Goal: Information Seeking & Learning: Learn about a topic

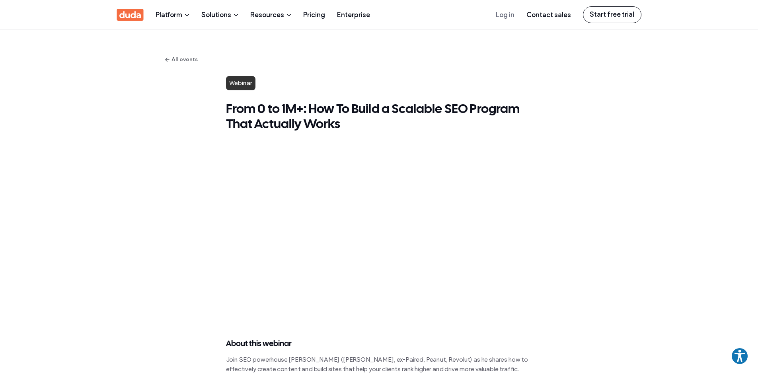
drag, startPoint x: 652, startPoint y: 103, endPoint x: 571, endPoint y: 315, distance: 226.7
click at [192, 59] on link "All events" at bounding box center [378, 59] width 427 height 9
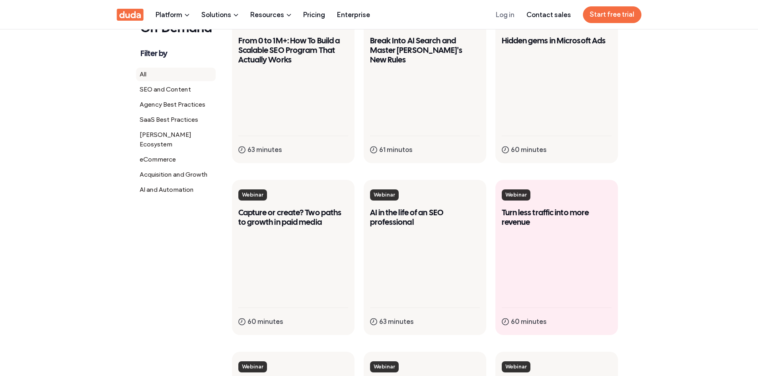
scroll to position [358, 0]
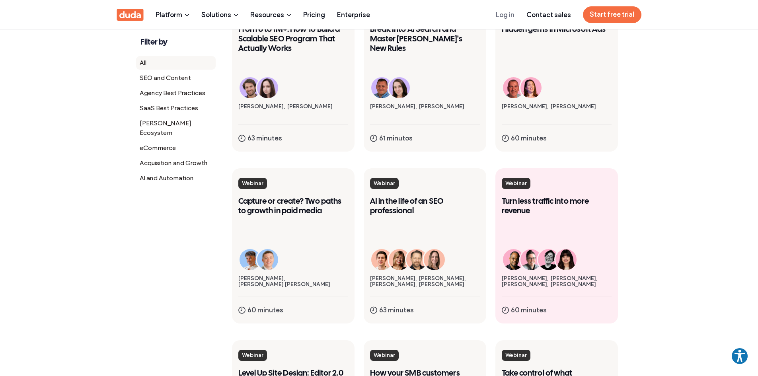
click at [553, 229] on link "webinar Turn less traffic into more revenue [PERSON_NAME] [PERSON_NAME] [PERSON…" at bounding box center [556, 245] width 122 height 155
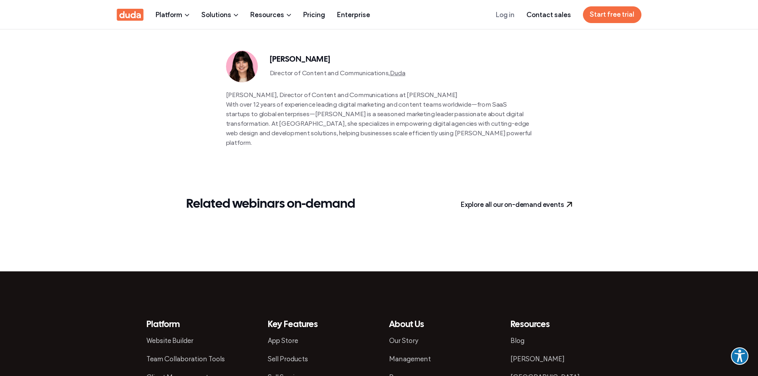
scroll to position [676, 0]
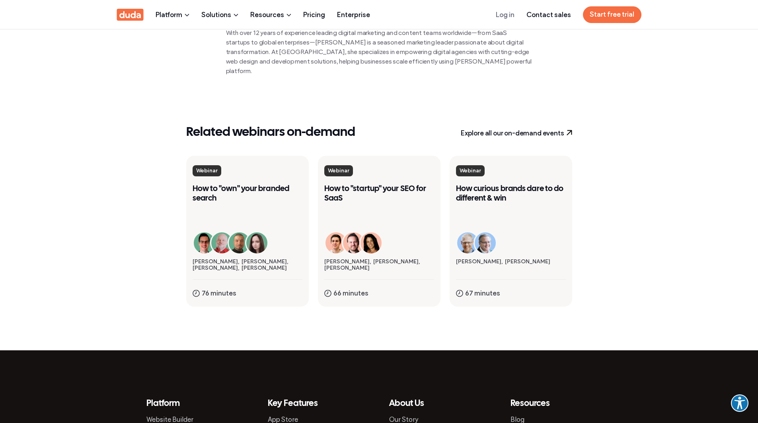
scroll to position [1362, 0]
